Goal: Task Accomplishment & Management: Understand process/instructions

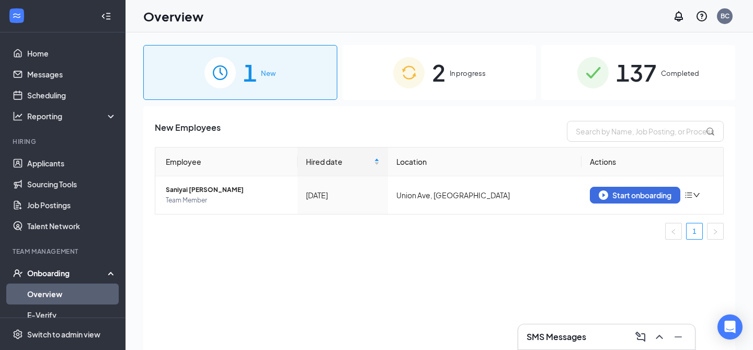
click at [438, 80] on span "2" at bounding box center [439, 72] width 14 height 36
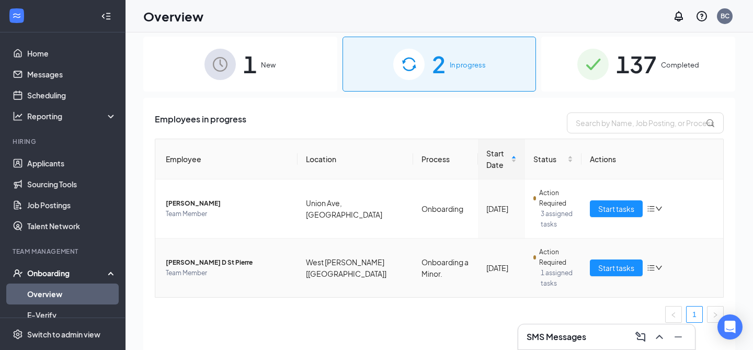
scroll to position [9, 0]
click at [611, 266] on span "Start tasks" at bounding box center [616, 266] width 36 height 11
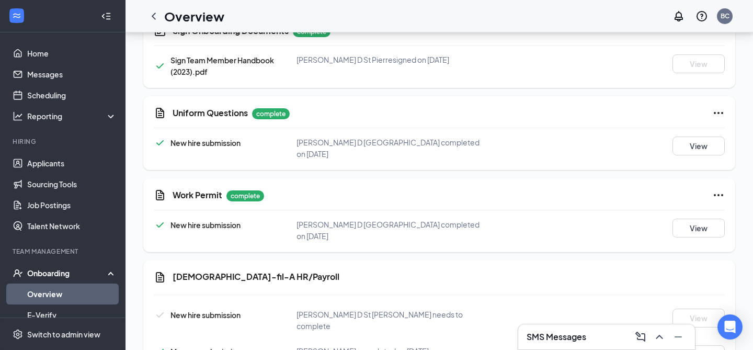
scroll to position [688, 0]
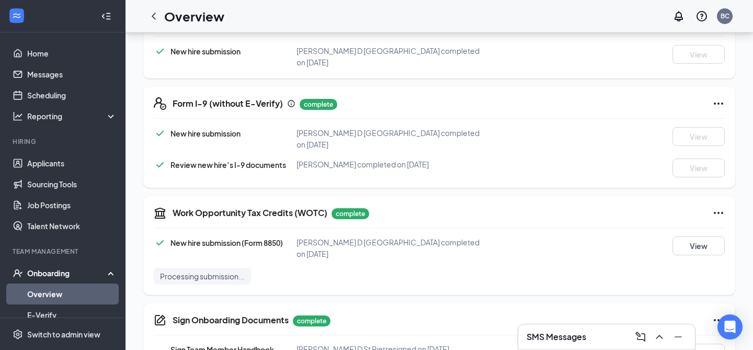
scroll to position [688, 0]
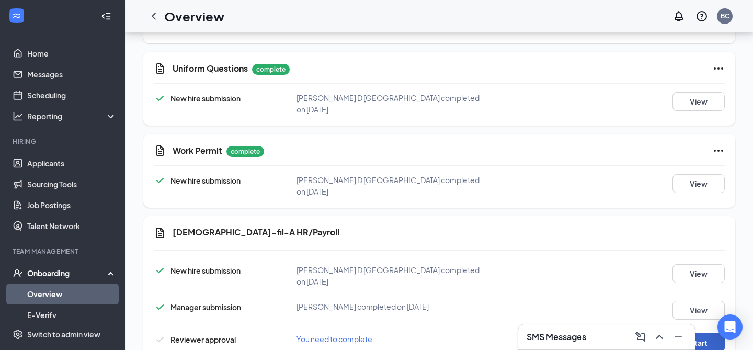
click at [701, 333] on button "Start" at bounding box center [698, 342] width 52 height 19
click at [151, 18] on icon "ChevronLeft" at bounding box center [153, 16] width 13 height 13
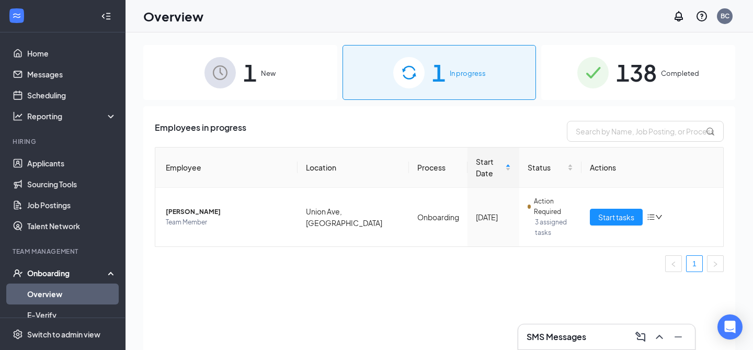
click at [317, 81] on div "1 New" at bounding box center [240, 72] width 194 height 55
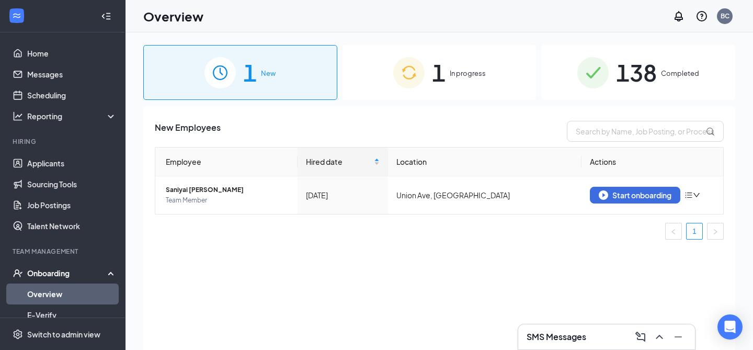
click at [384, 75] on div "1 In progress" at bounding box center [439, 72] width 194 height 55
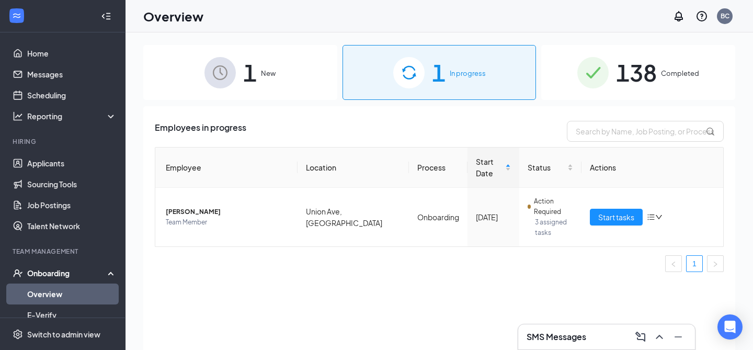
click at [327, 97] on div "1 New" at bounding box center [240, 72] width 194 height 55
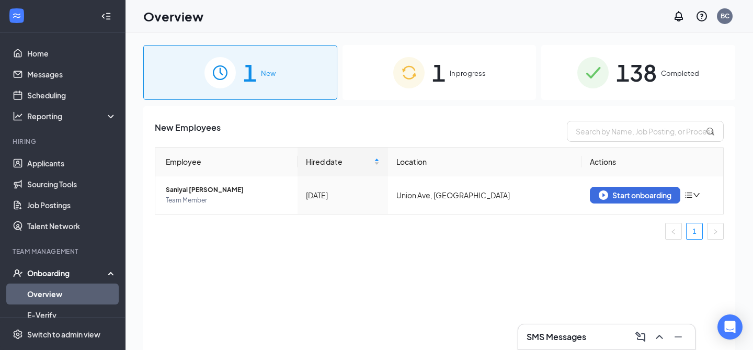
click at [415, 83] on img at bounding box center [408, 72] width 31 height 31
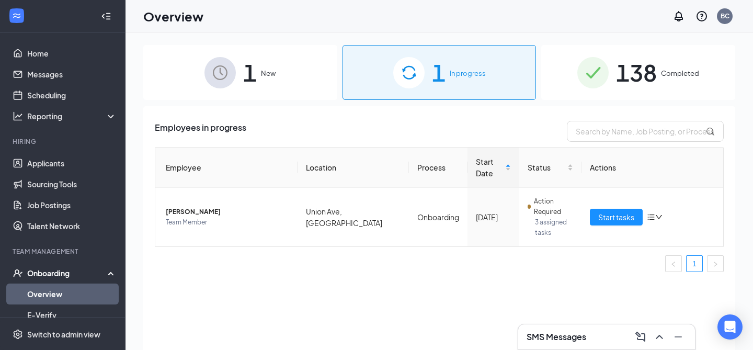
click at [302, 81] on div "1 New" at bounding box center [240, 72] width 194 height 55
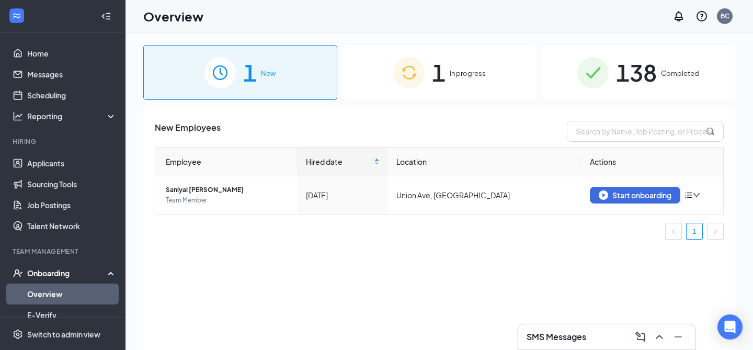
click at [447, 84] on div "1 In progress" at bounding box center [439, 72] width 194 height 55
